Goal: Find specific fact: Find specific fact

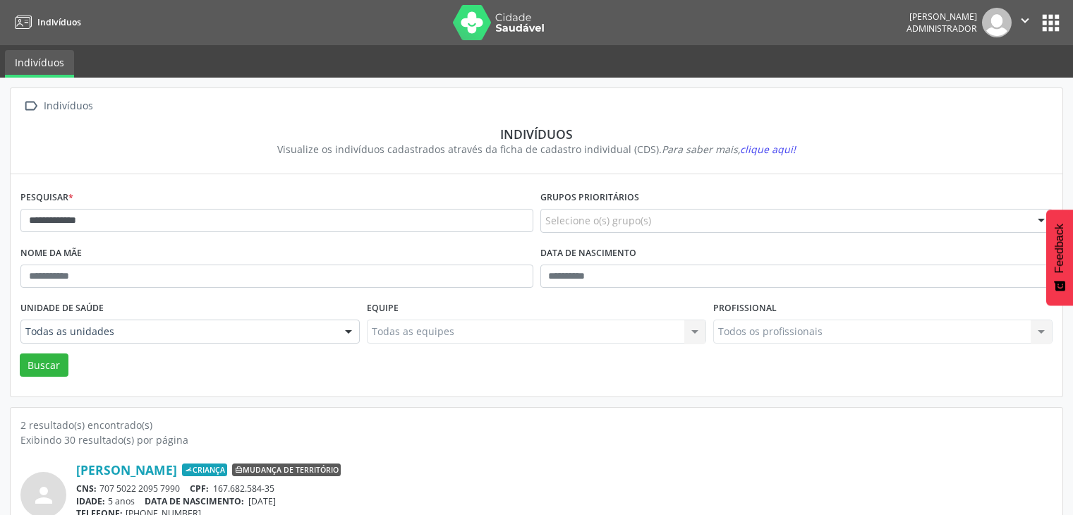
scroll to position [113, 0]
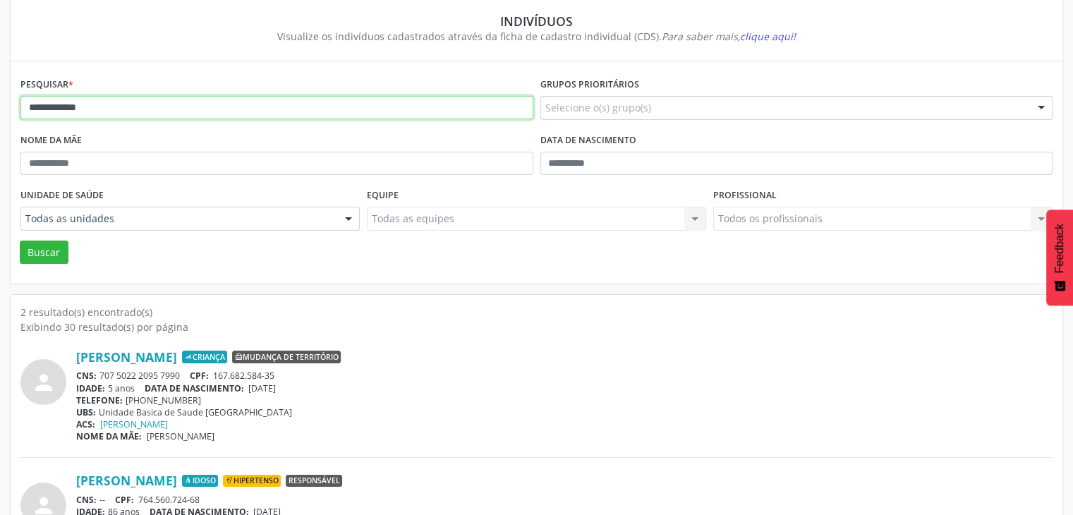
click at [132, 114] on input "**********" at bounding box center [276, 108] width 513 height 24
type input "**********"
click at [20, 241] on button "Buscar" at bounding box center [44, 253] width 49 height 24
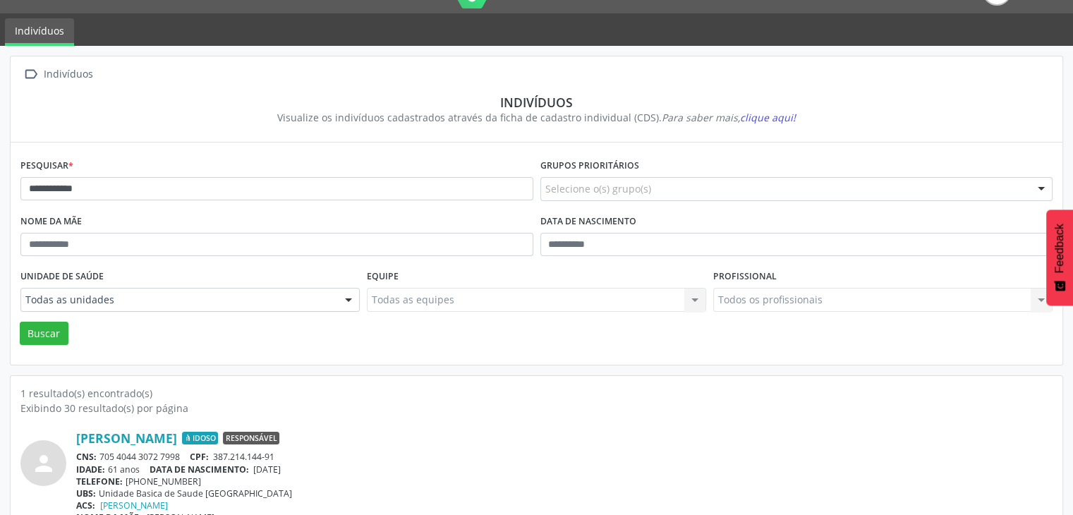
scroll to position [59, 0]
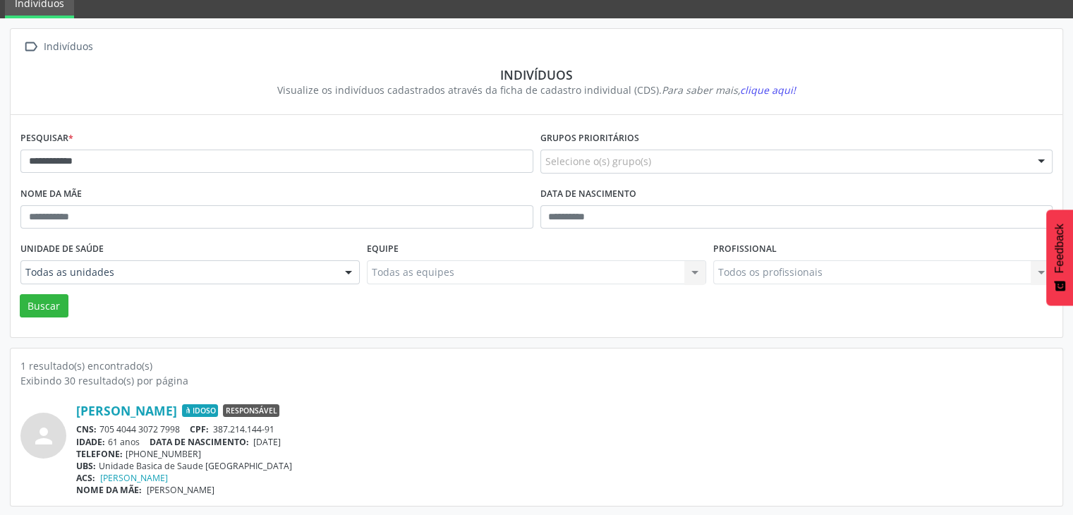
drag, startPoint x: 99, startPoint y: 430, endPoint x: 181, endPoint y: 420, distance: 83.0
click at [181, 420] on div "[PERSON_NAME] Idoso Responsável CNS: 705 4044 3072 7998 CPF: 387.214.144-91 IDA…" at bounding box center [564, 449] width 976 height 93
copy div "705 4044 3072 7998"
drag, startPoint x: 258, startPoint y: 438, endPoint x: 304, endPoint y: 438, distance: 45.8
click at [304, 438] on div "IDADE: 61 anos DATA DE NASCIMENTO: [DEMOGRAPHIC_DATA]" at bounding box center [564, 442] width 976 height 12
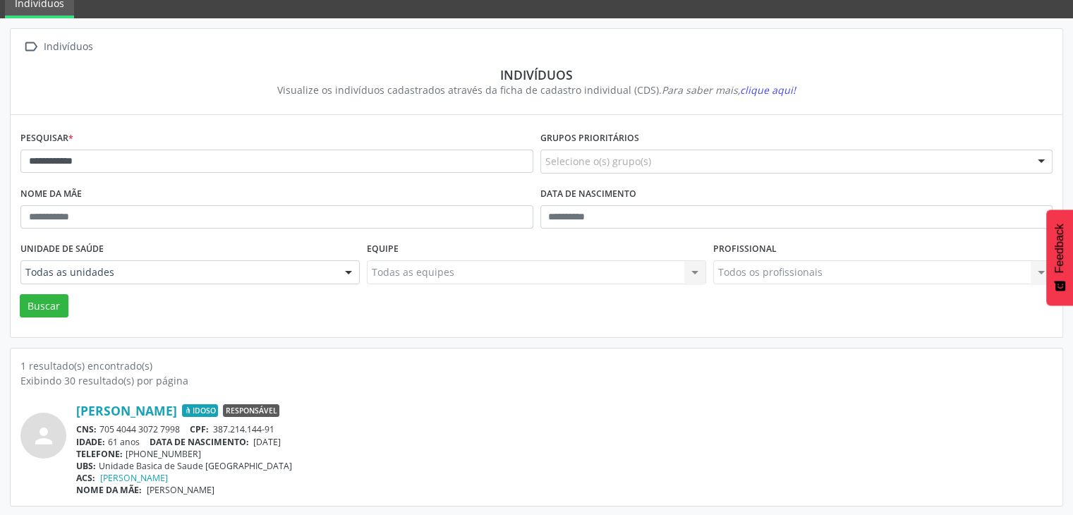
copy span "[DATE]"
